Goal: Transaction & Acquisition: Book appointment/travel/reservation

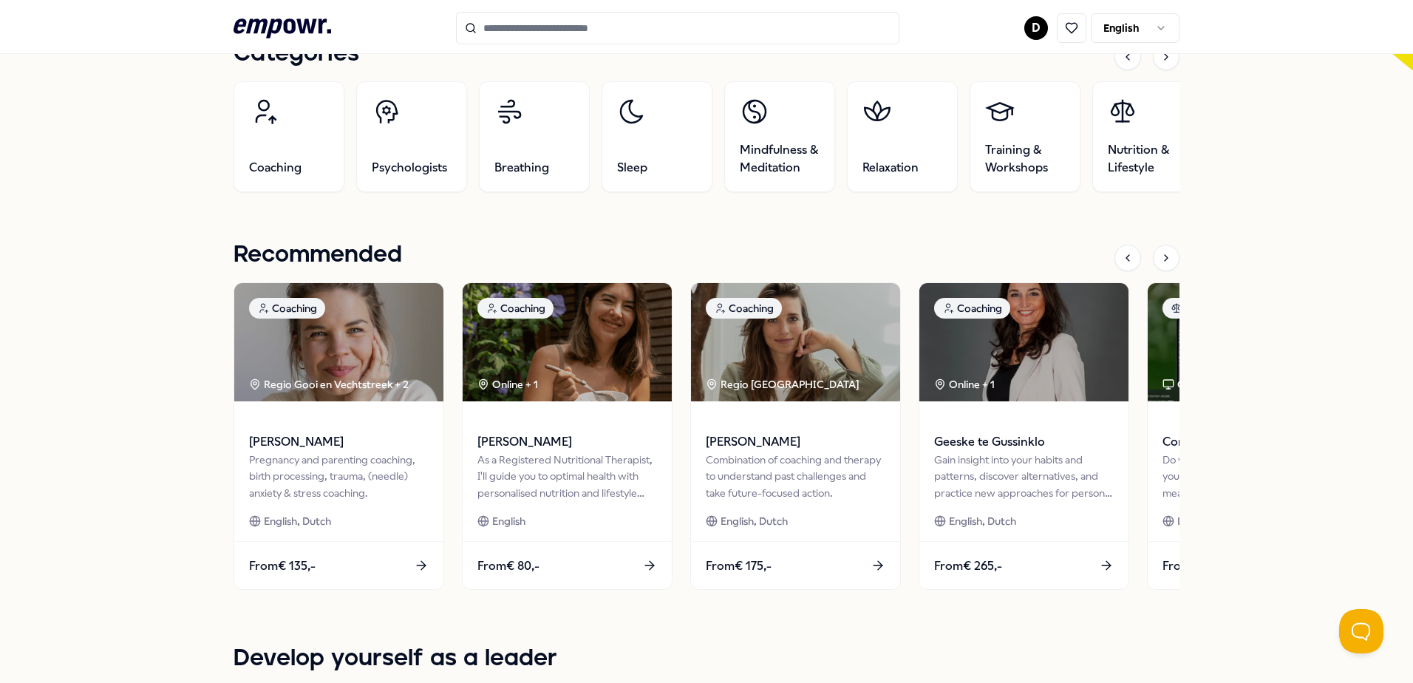
scroll to position [517, 0]
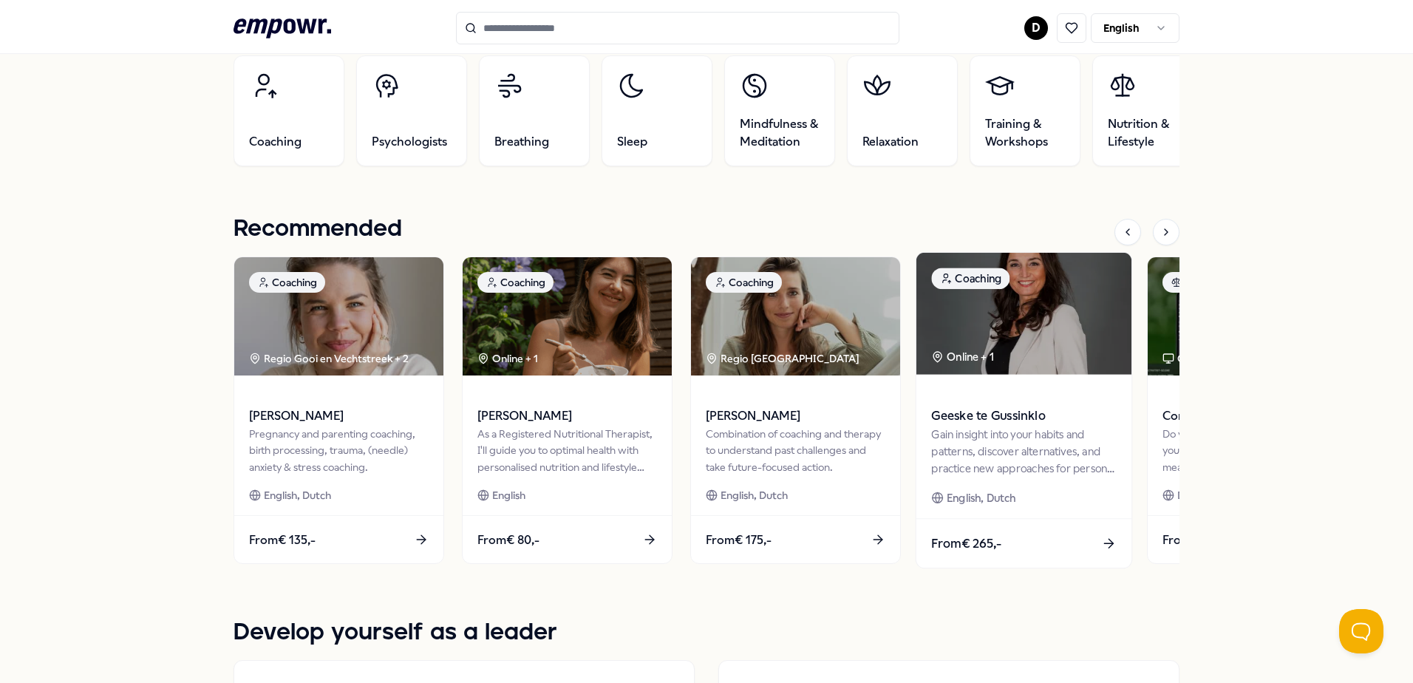
click at [1001, 421] on span "Geeske te Gussinklo" at bounding box center [1023, 415] width 185 height 19
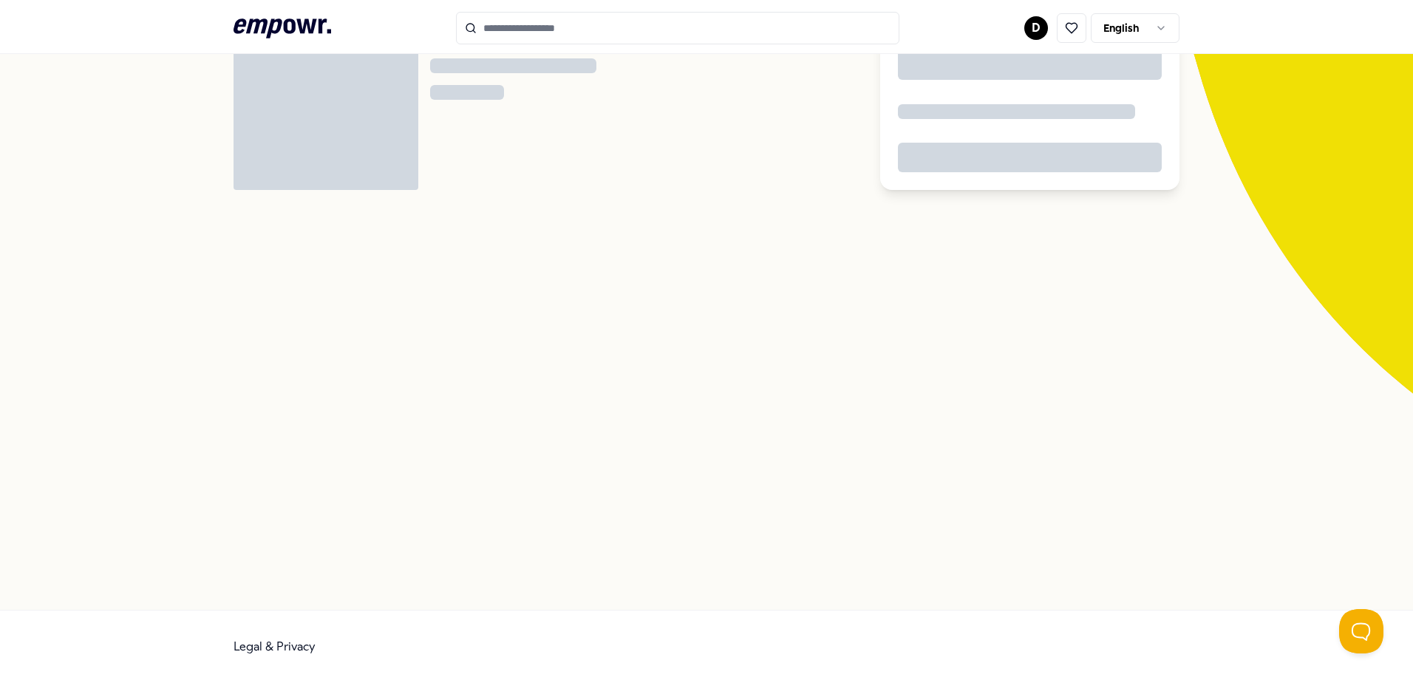
scroll to position [95, 0]
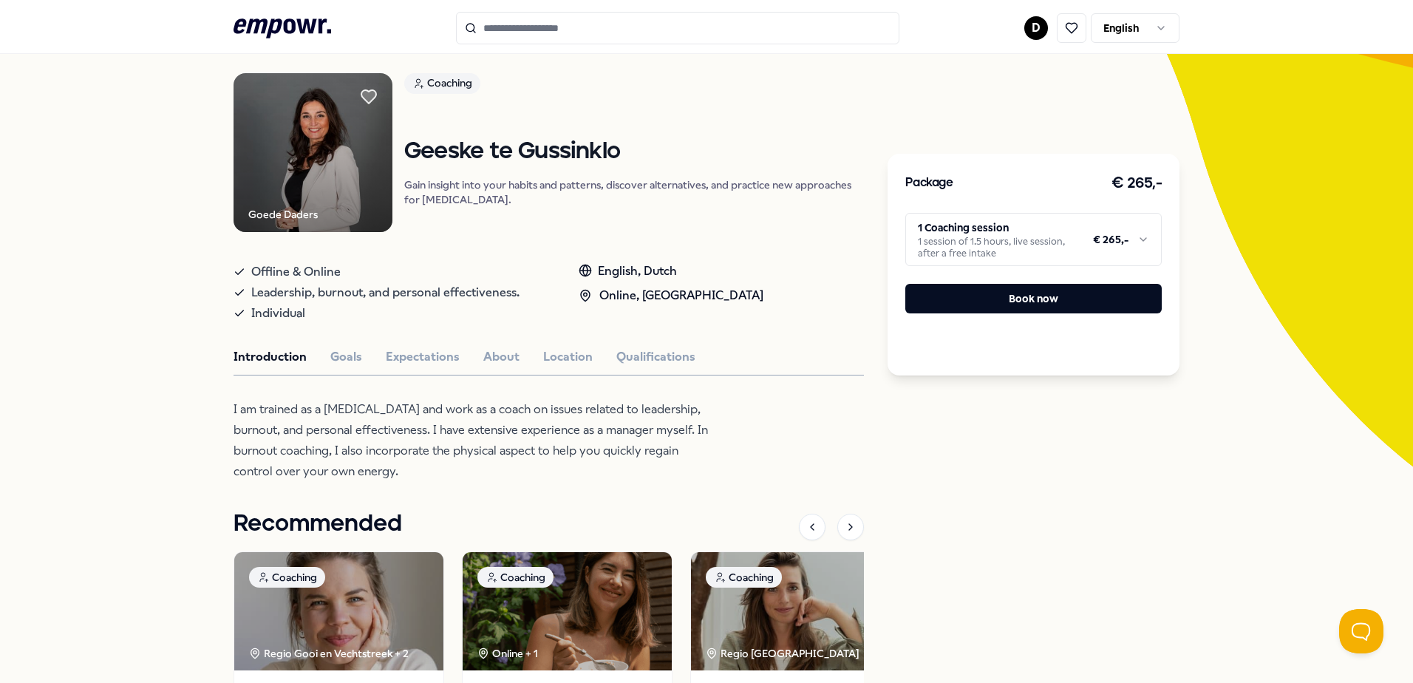
click at [277, 143] on img at bounding box center [313, 152] width 159 height 159
click at [344, 186] on img at bounding box center [313, 152] width 159 height 159
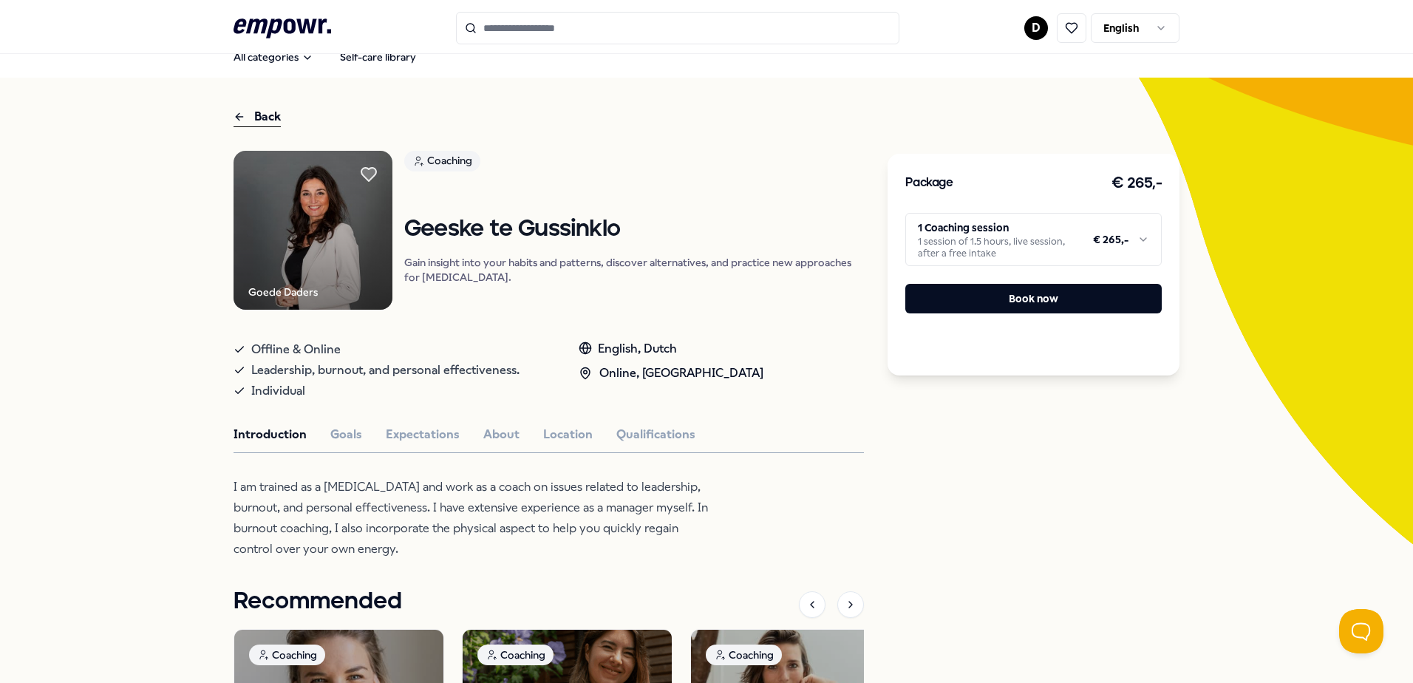
scroll to position [0, 0]
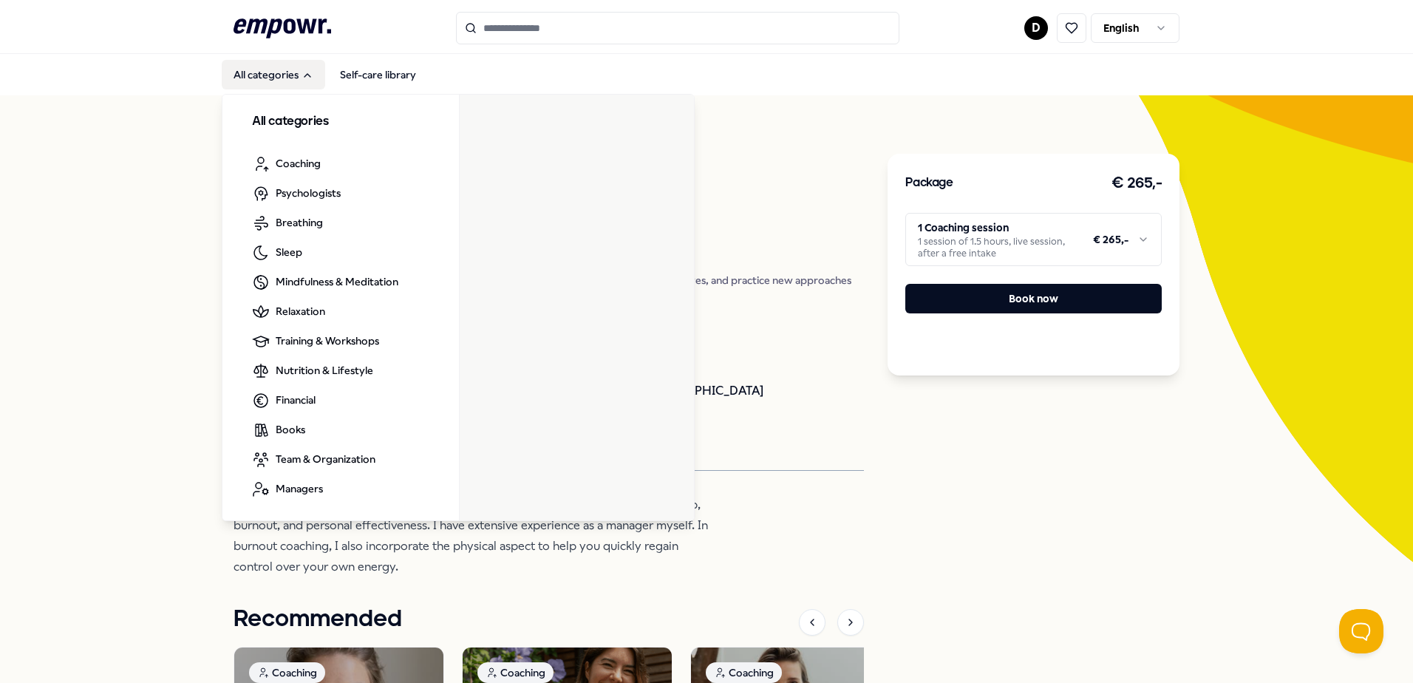
click at [307, 77] on icon "Main" at bounding box center [308, 75] width 12 height 12
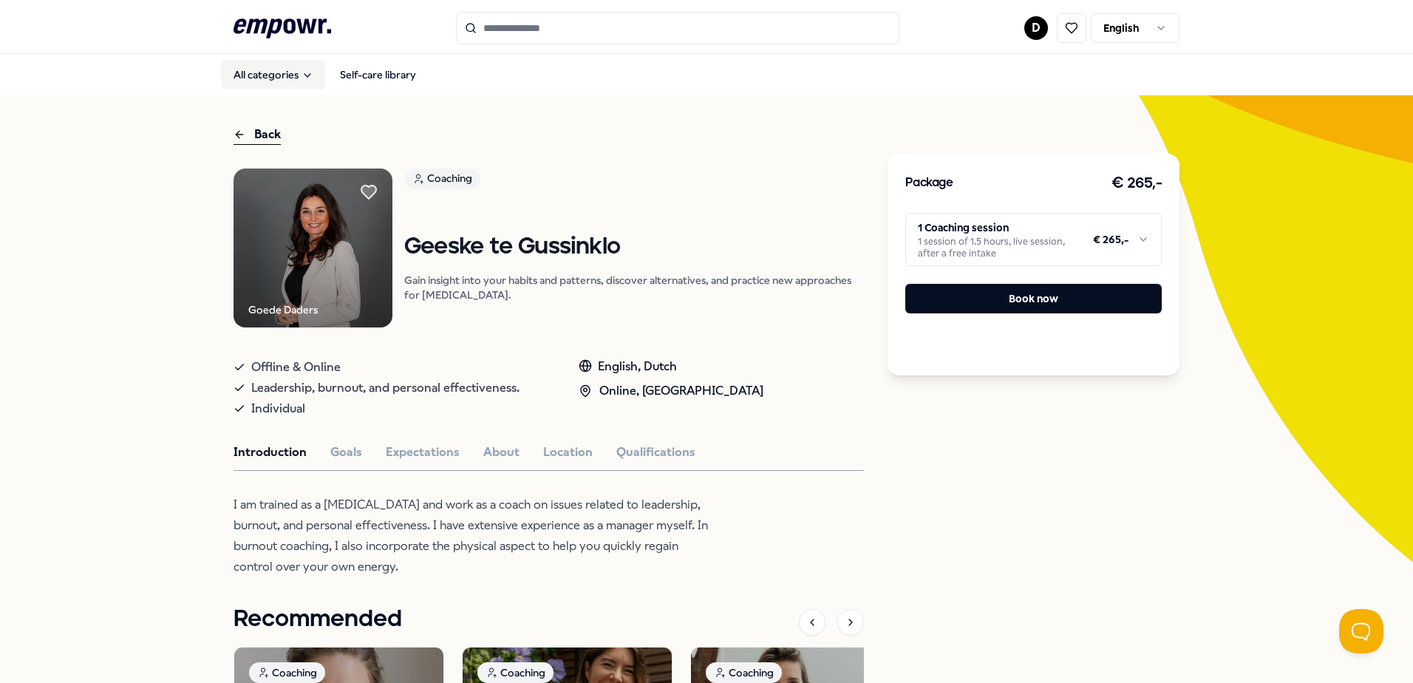
click at [307, 77] on icon "Main" at bounding box center [308, 75] width 12 height 12
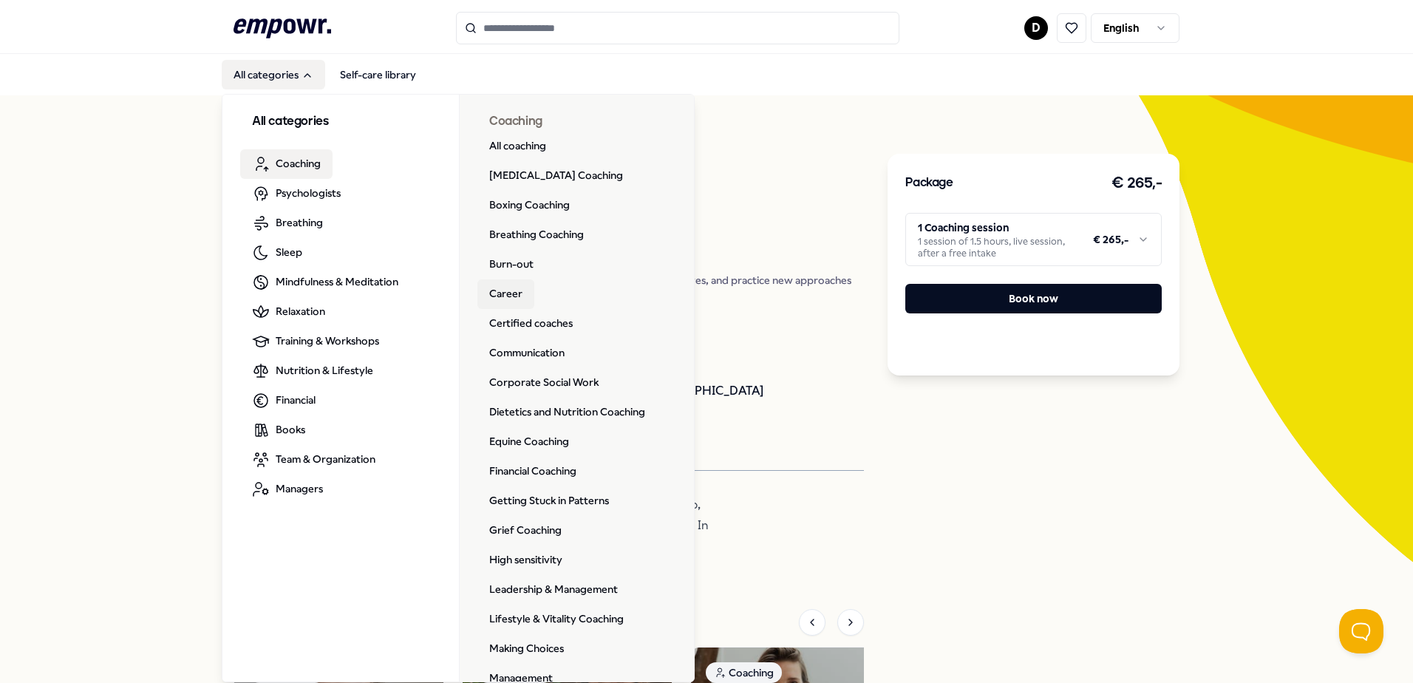
click at [507, 289] on link "Career" at bounding box center [505, 294] width 57 height 30
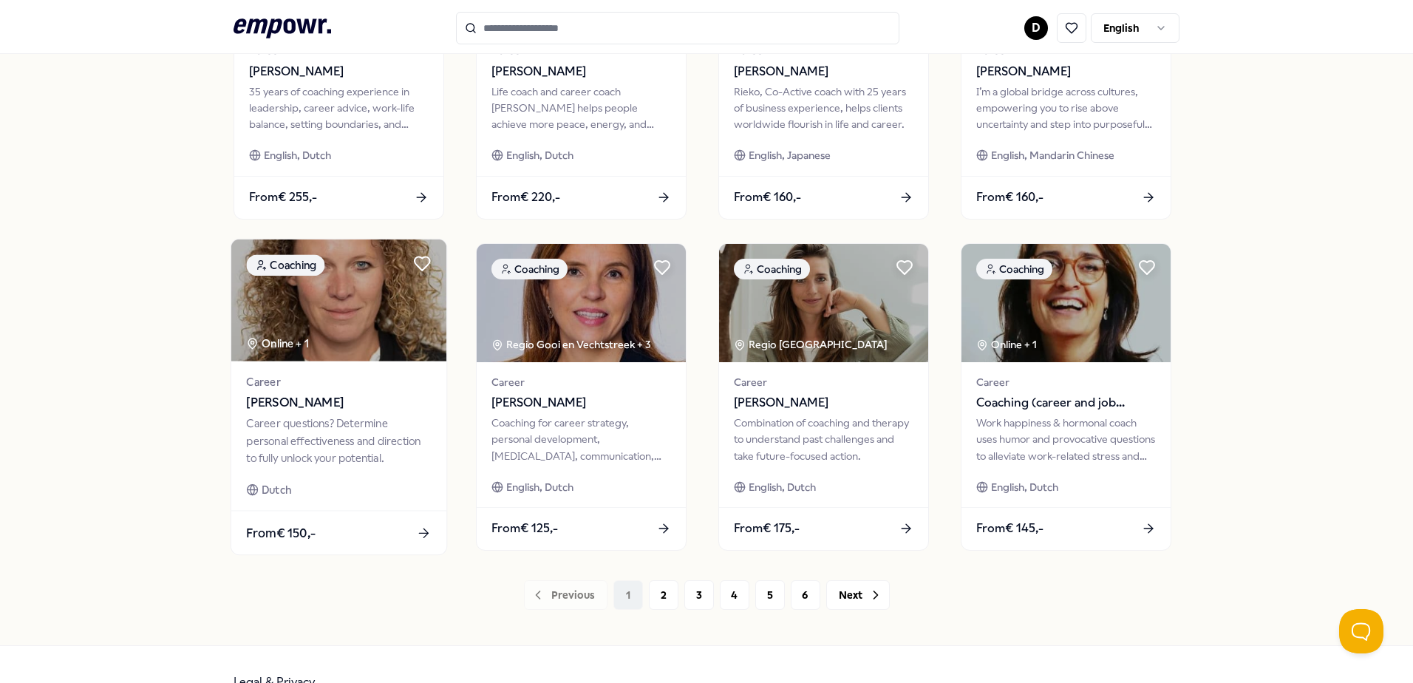
scroll to position [639, 0]
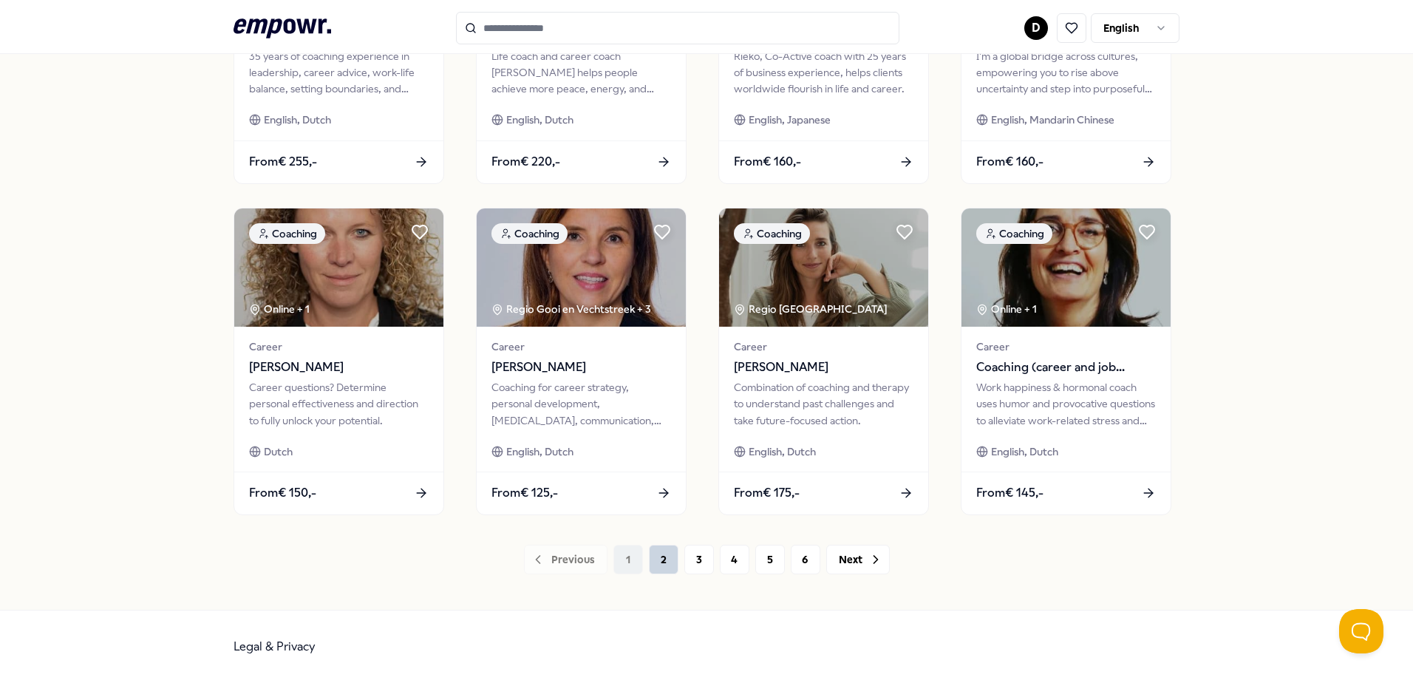
click at [654, 565] on button "2" at bounding box center [664, 560] width 30 height 30
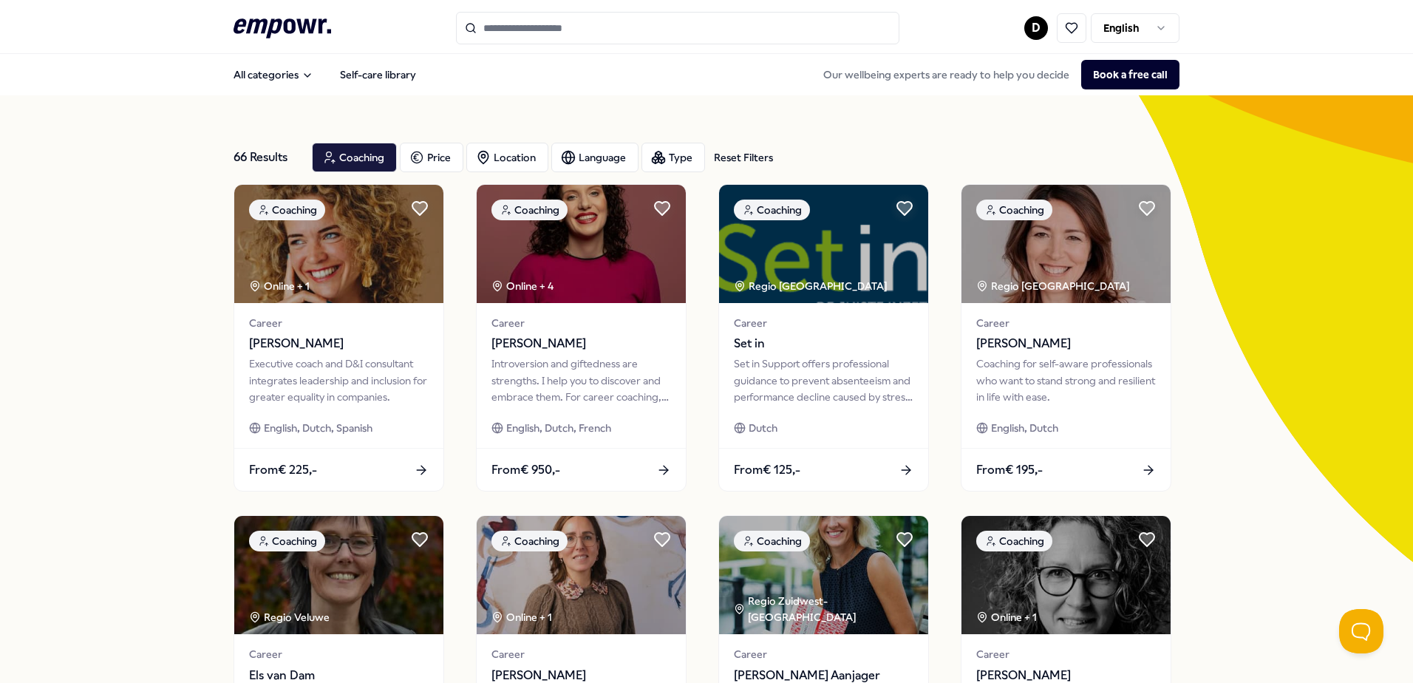
click at [563, 30] on input "Search for products, categories or subcategories" at bounding box center [677, 28] width 443 height 33
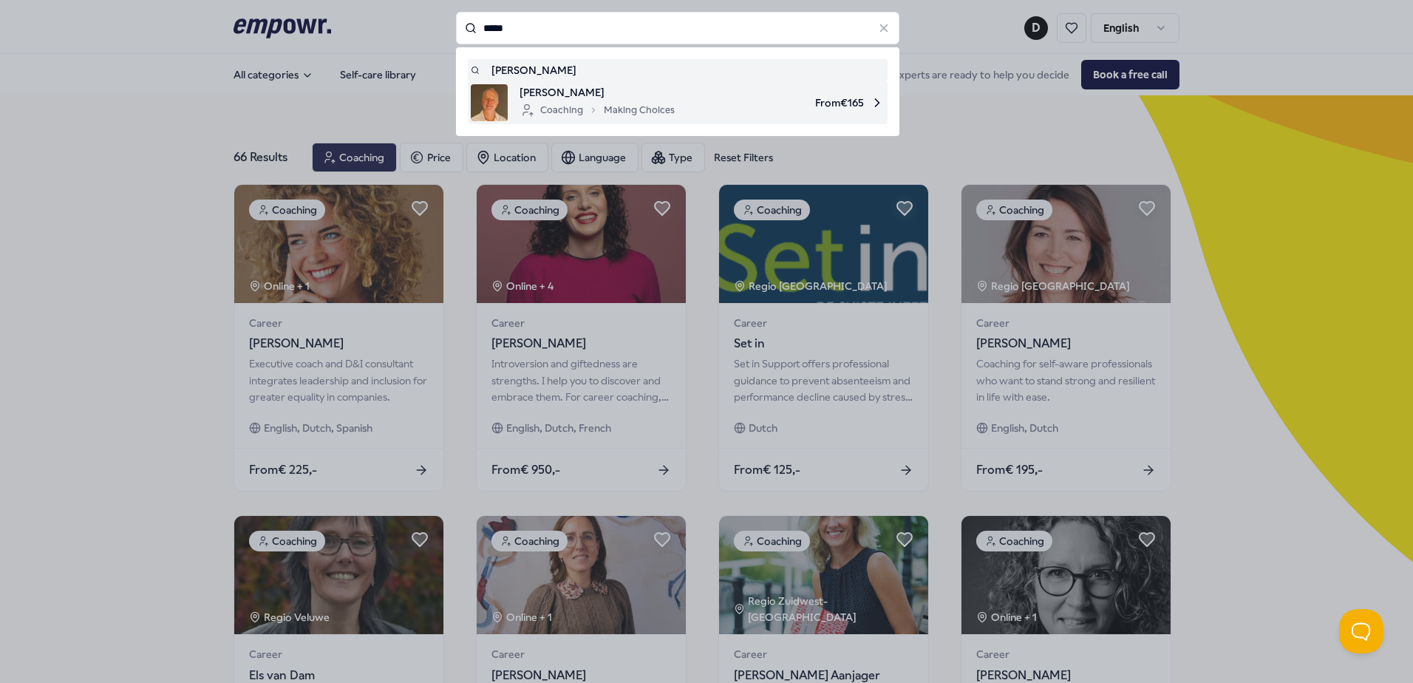
click at [539, 94] on span "[PERSON_NAME]" at bounding box center [597, 92] width 155 height 16
type input "*****"
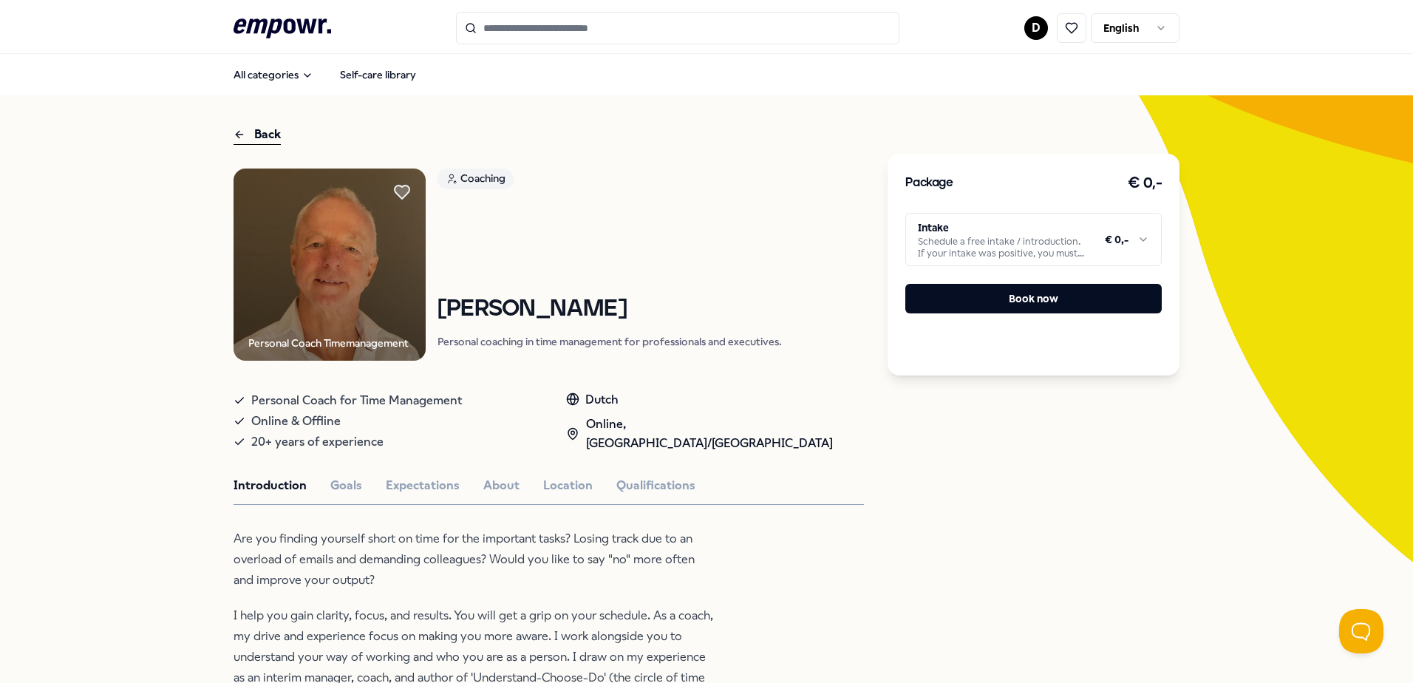
click at [1138, 242] on html ".empowr-logo_svg__cls-1{fill:#03032f} D English All categories Self-care librar…" at bounding box center [706, 341] width 1413 height 683
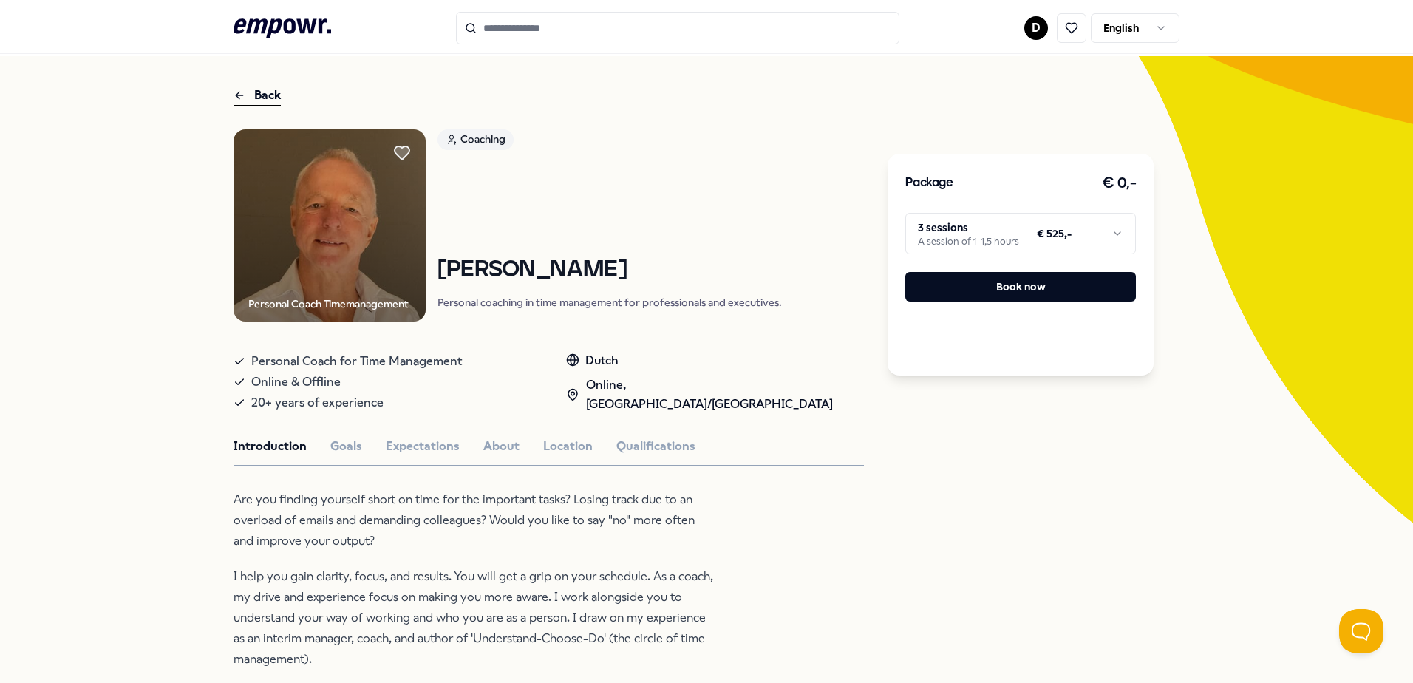
scroll to position [148, 0]
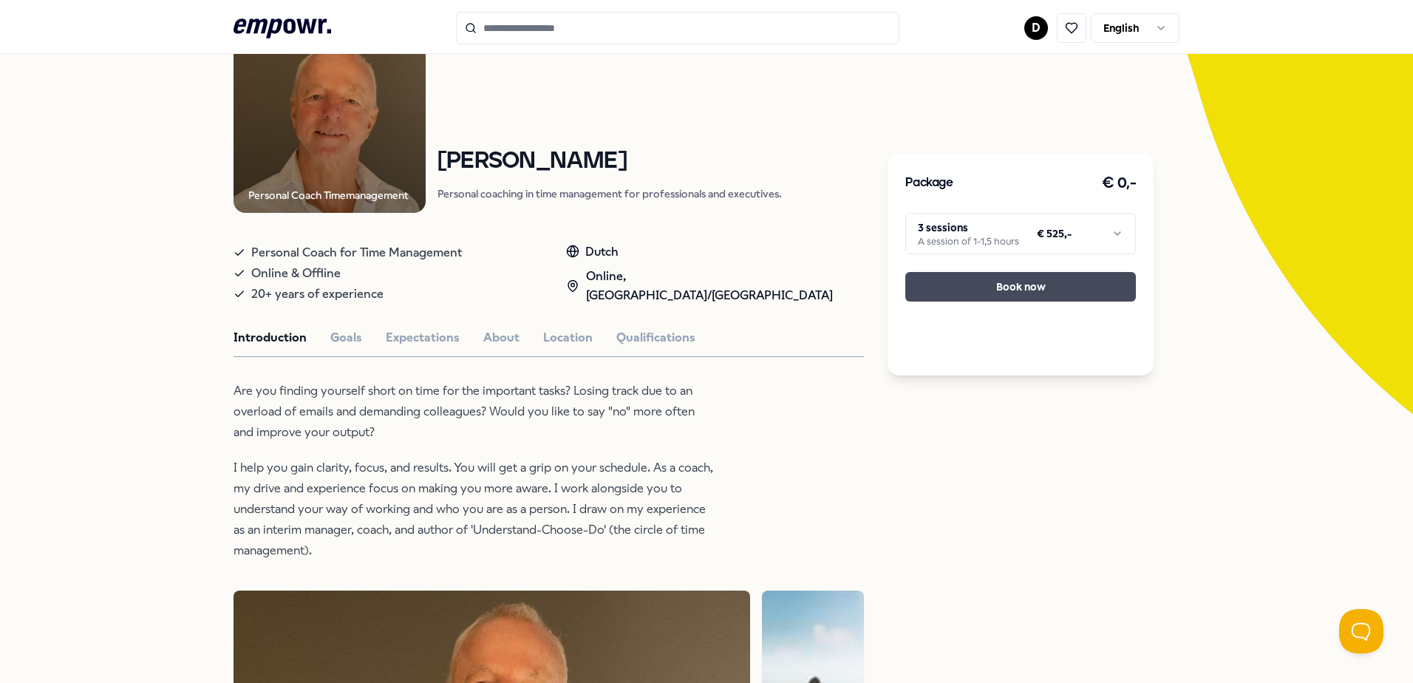
click at [1018, 289] on button "Book now" at bounding box center [1020, 287] width 231 height 30
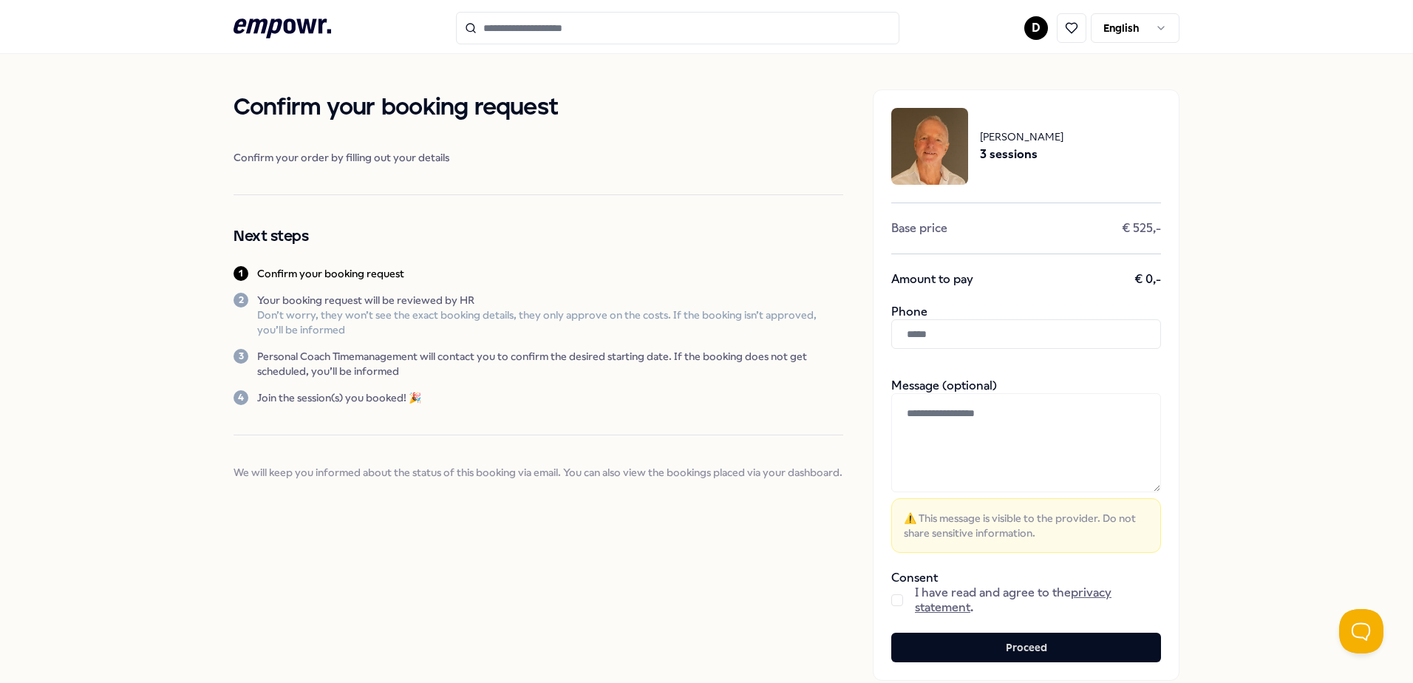
click at [966, 334] on input "text" at bounding box center [1026, 334] width 270 height 30
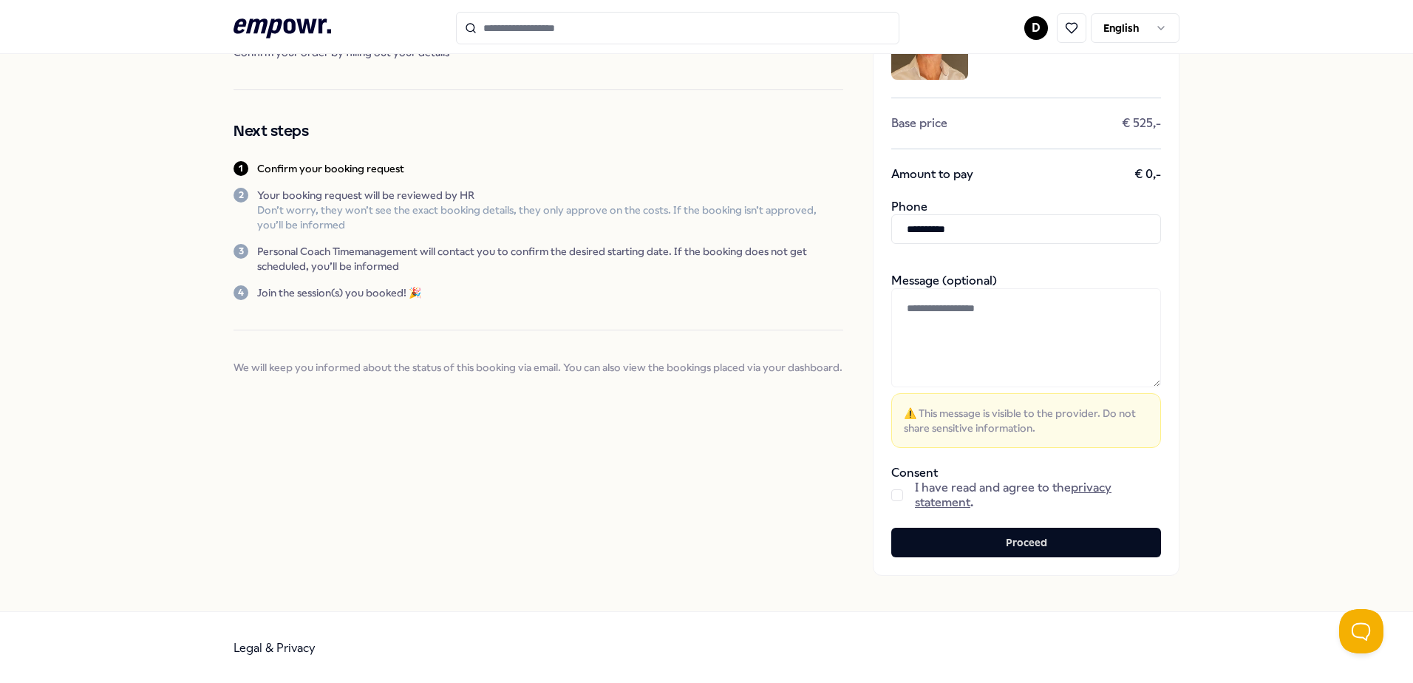
scroll to position [106, 0]
type input "**********"
click at [893, 499] on button "button" at bounding box center [897, 494] width 12 height 12
click at [987, 305] on textarea at bounding box center [1026, 336] width 270 height 99
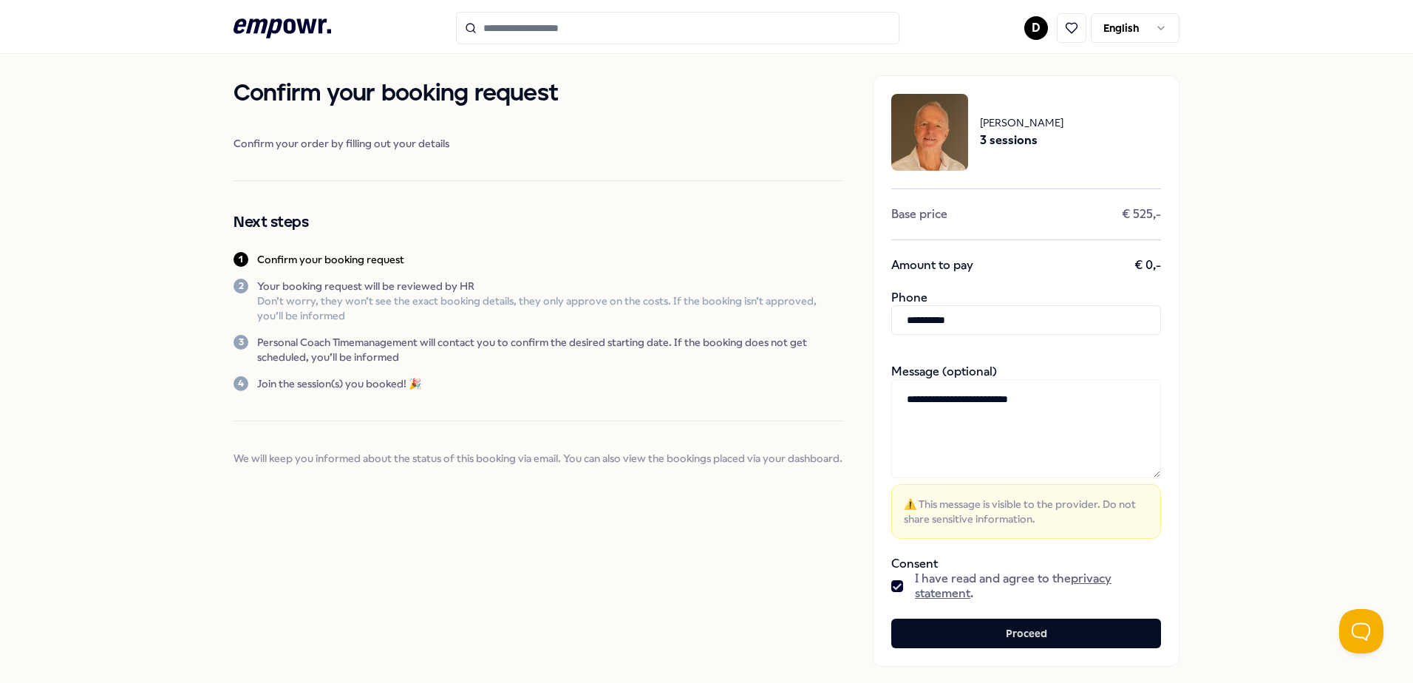
scroll to position [0, 0]
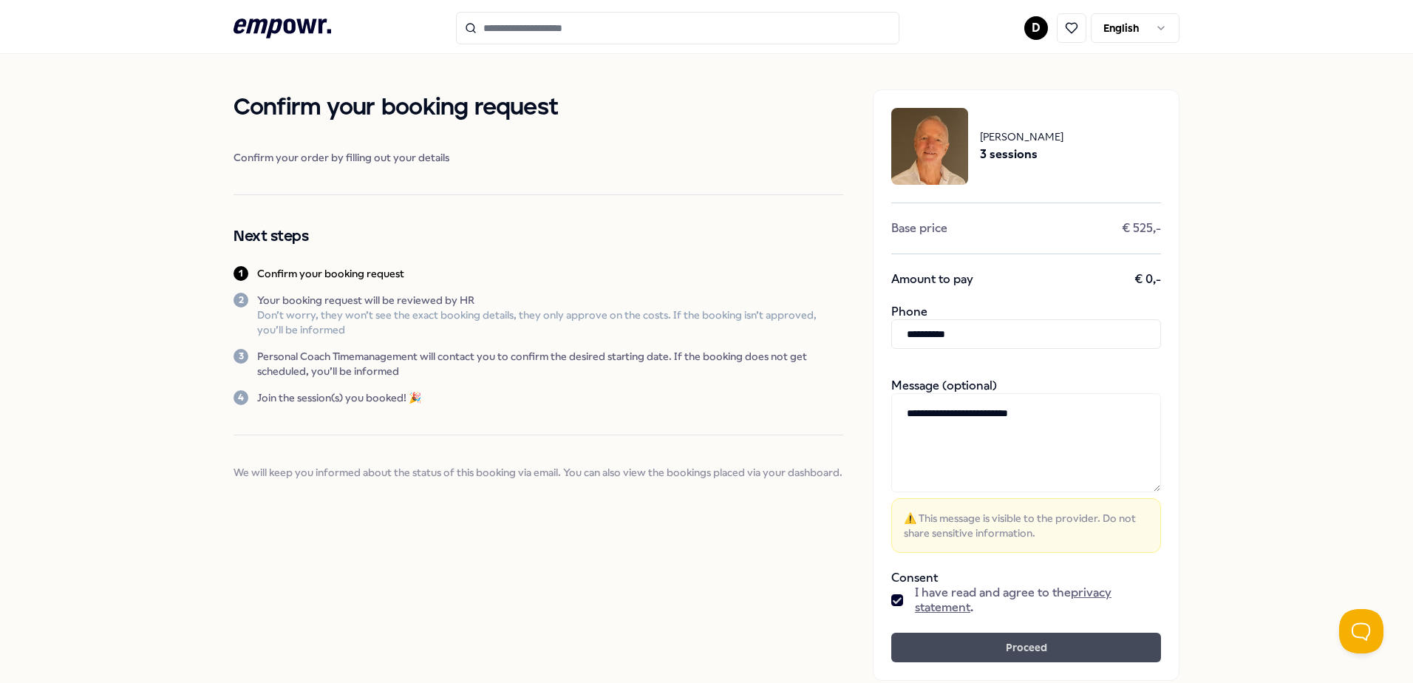
type textarea "**********"
click at [1015, 643] on button "Proceed" at bounding box center [1026, 648] width 270 height 30
